Goal: Find specific page/section: Find specific page/section

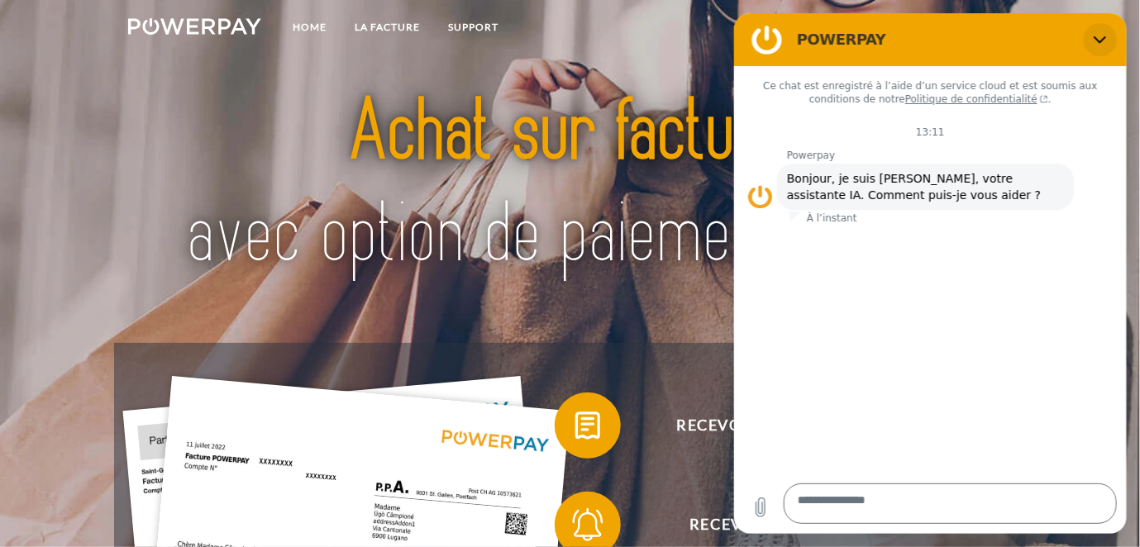
click at [1093, 46] on icon "Fermer" at bounding box center [1099, 39] width 13 height 13
type textarea "*"
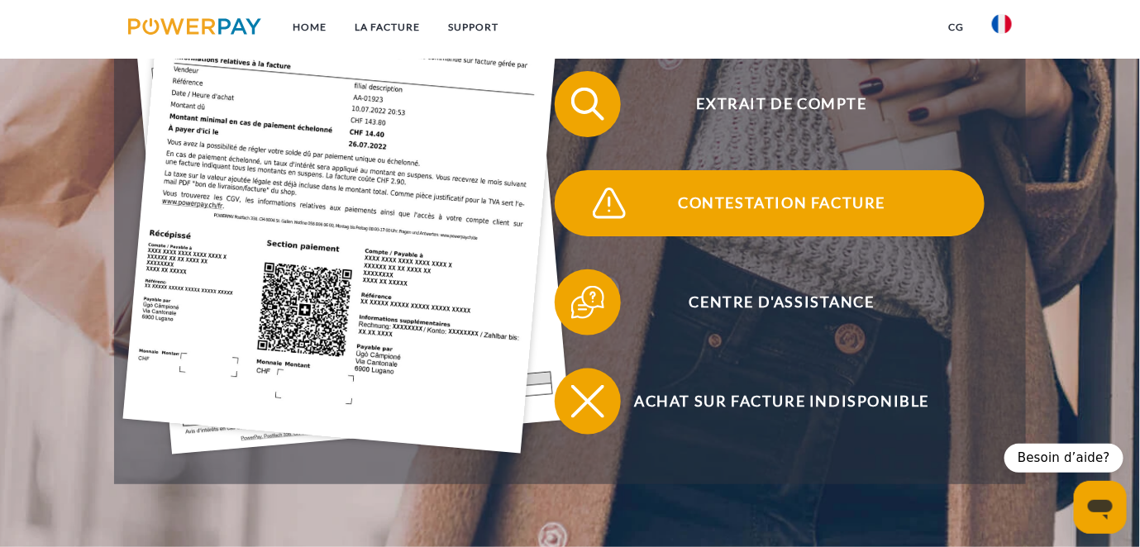
scroll to position [528, 0]
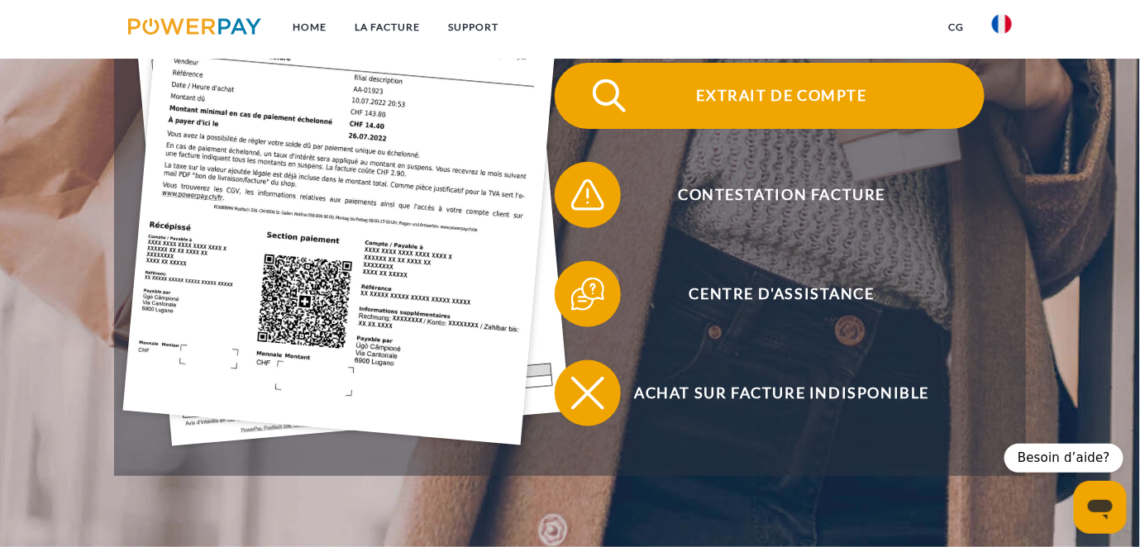
click at [774, 129] on span "Extrait de compte" at bounding box center [781, 96] width 405 height 66
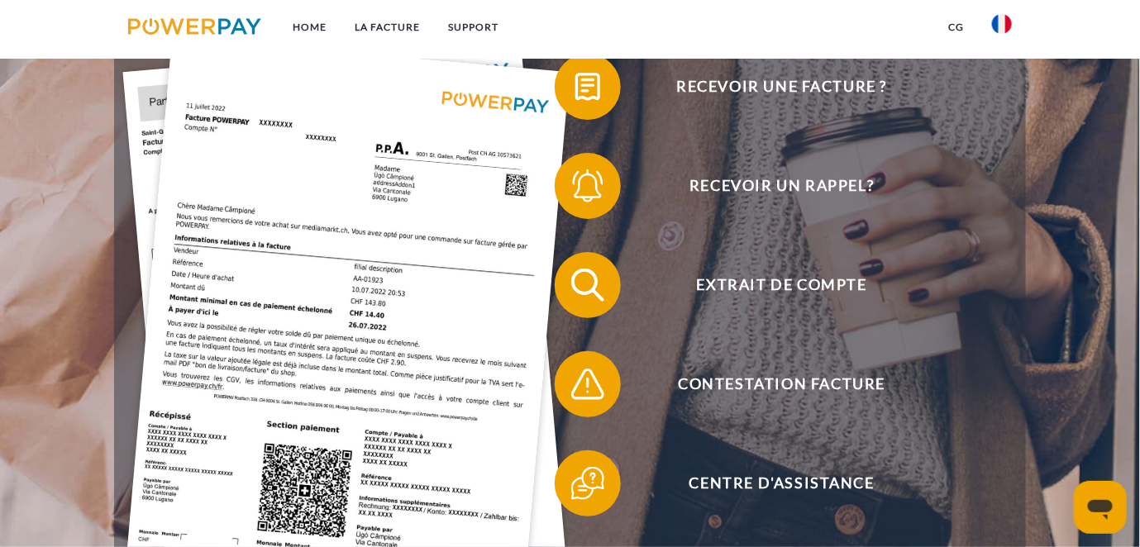
scroll to position [330, 0]
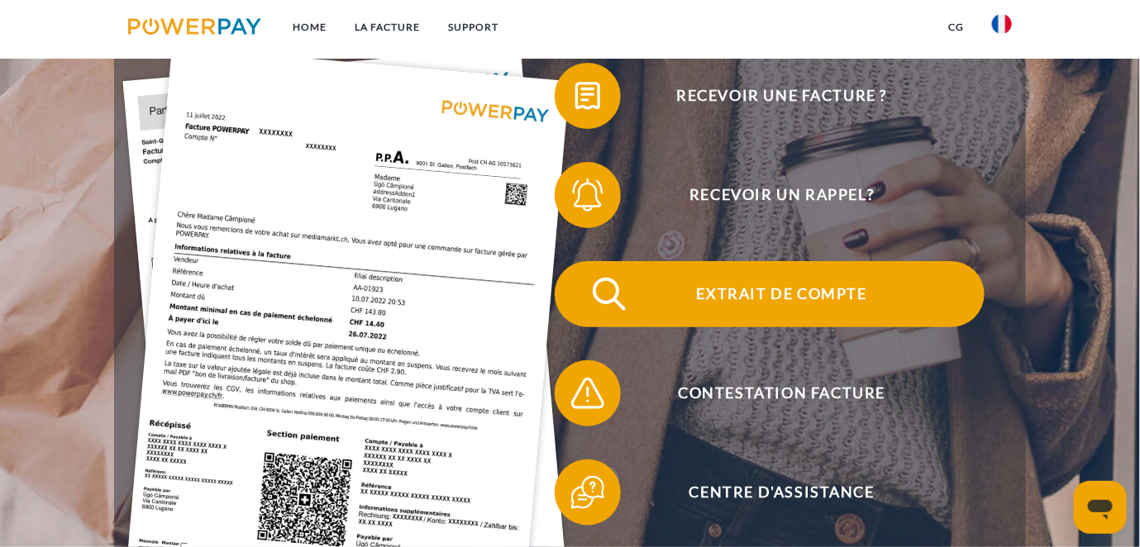
click at [771, 327] on span "Extrait de compte" at bounding box center [781, 294] width 405 height 66
